Goal: Find contact information: Find contact information

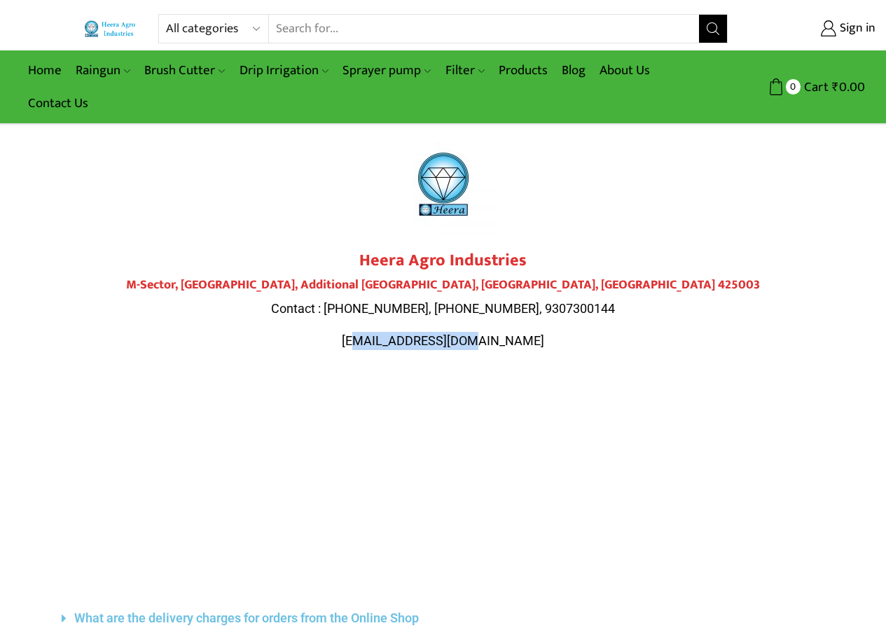
drag, startPoint x: 526, startPoint y: 345, endPoint x: 392, endPoint y: 347, distance: 134.5
click at [393, 350] on p "[EMAIL_ADDRESS][DOMAIN_NAME]" at bounding box center [443, 341] width 785 height 18
drag, startPoint x: 378, startPoint y: 343, endPoint x: 495, endPoint y: 338, distance: 116.4
click at [495, 338] on p "[EMAIL_ADDRESS][DOMAIN_NAME]" at bounding box center [443, 341] width 785 height 18
drag, startPoint x: 467, startPoint y: 338, endPoint x: 64, endPoint y: 108, distance: 463.8
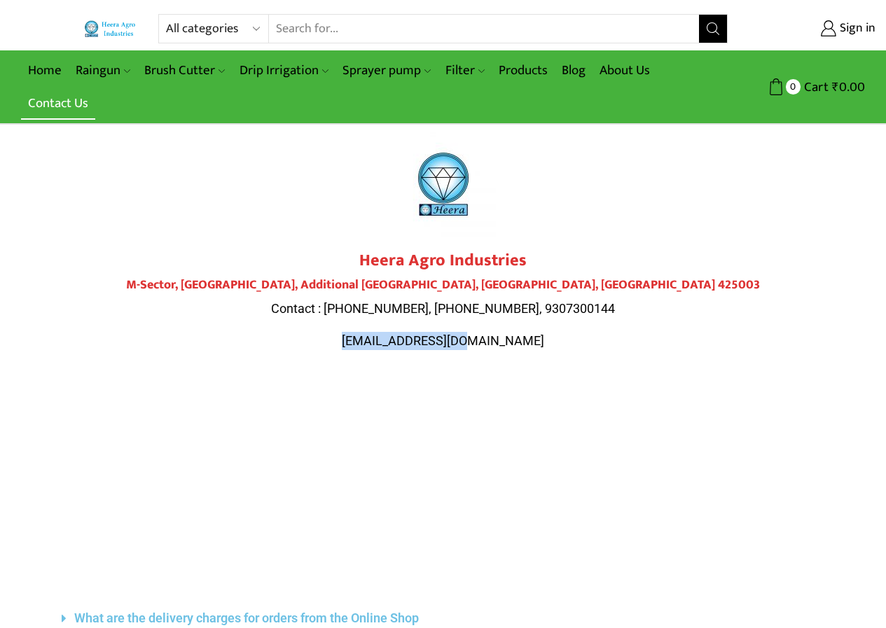
click at [64, 108] on link "Contact Us" at bounding box center [58, 103] width 74 height 33
drag, startPoint x: 516, startPoint y: 343, endPoint x: 391, endPoint y: 342, distance: 125.4
click at [391, 342] on p "[EMAIL_ADDRESS][DOMAIN_NAME]" at bounding box center [443, 341] width 785 height 18
copy span "eraagro@gmail.com"
drag, startPoint x: 352, startPoint y: 337, endPoint x: 509, endPoint y: 339, distance: 157.6
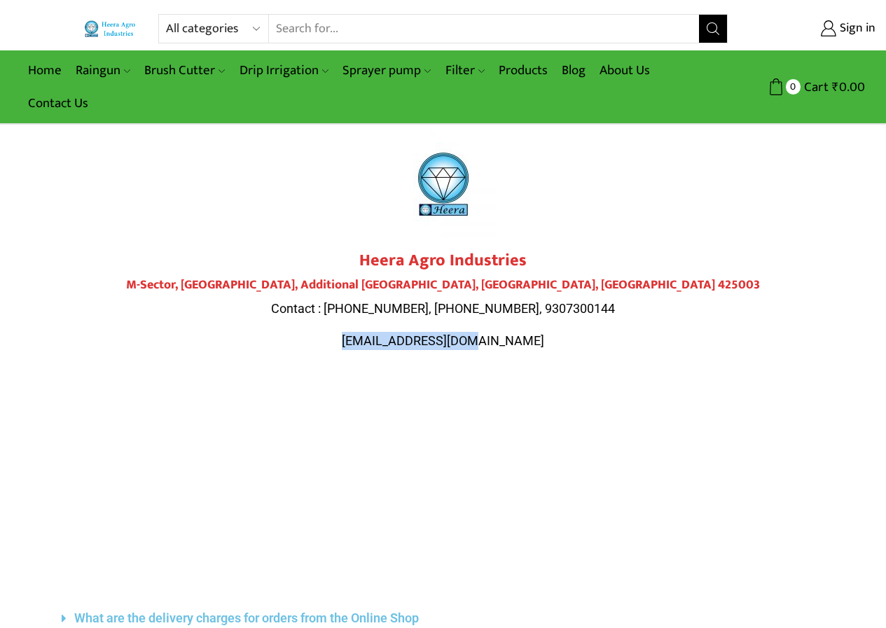
click at [509, 339] on p "heeraagro@gmail.com" at bounding box center [443, 341] width 785 height 18
copy span "heeraagro@gmail.com"
click at [532, 57] on link "Products" at bounding box center [523, 70] width 63 height 33
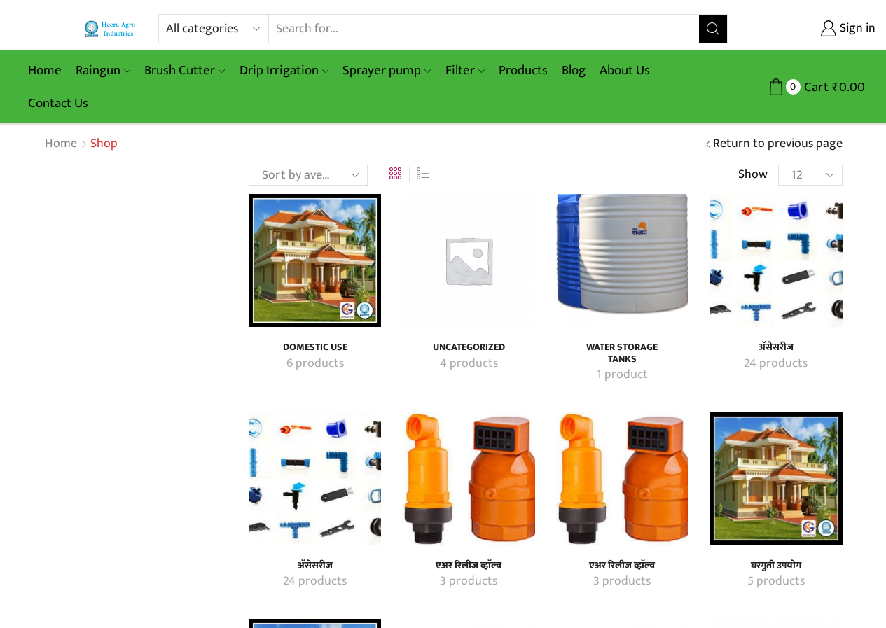
scroll to position [169, 0]
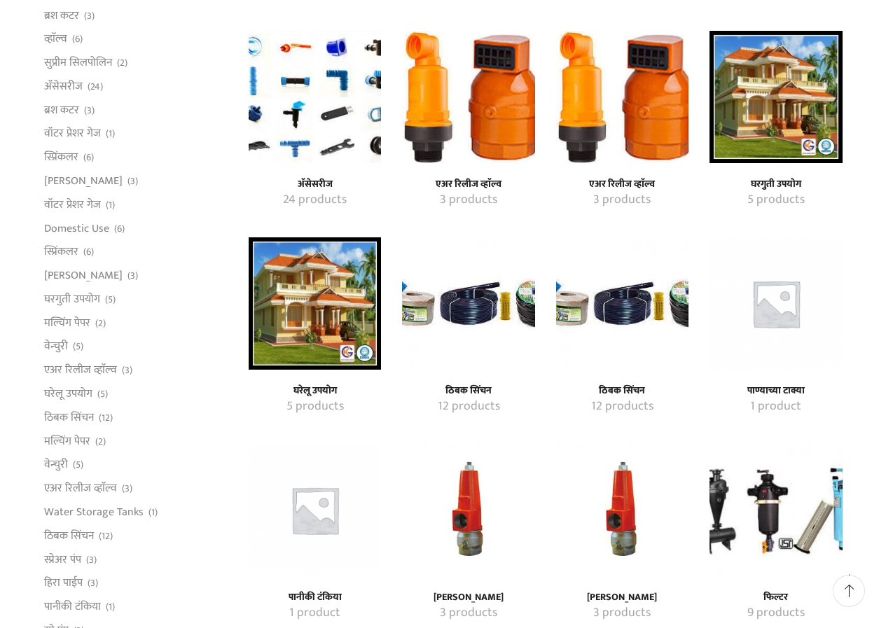
scroll to position [420, 0]
